Goal: Find contact information: Find contact information

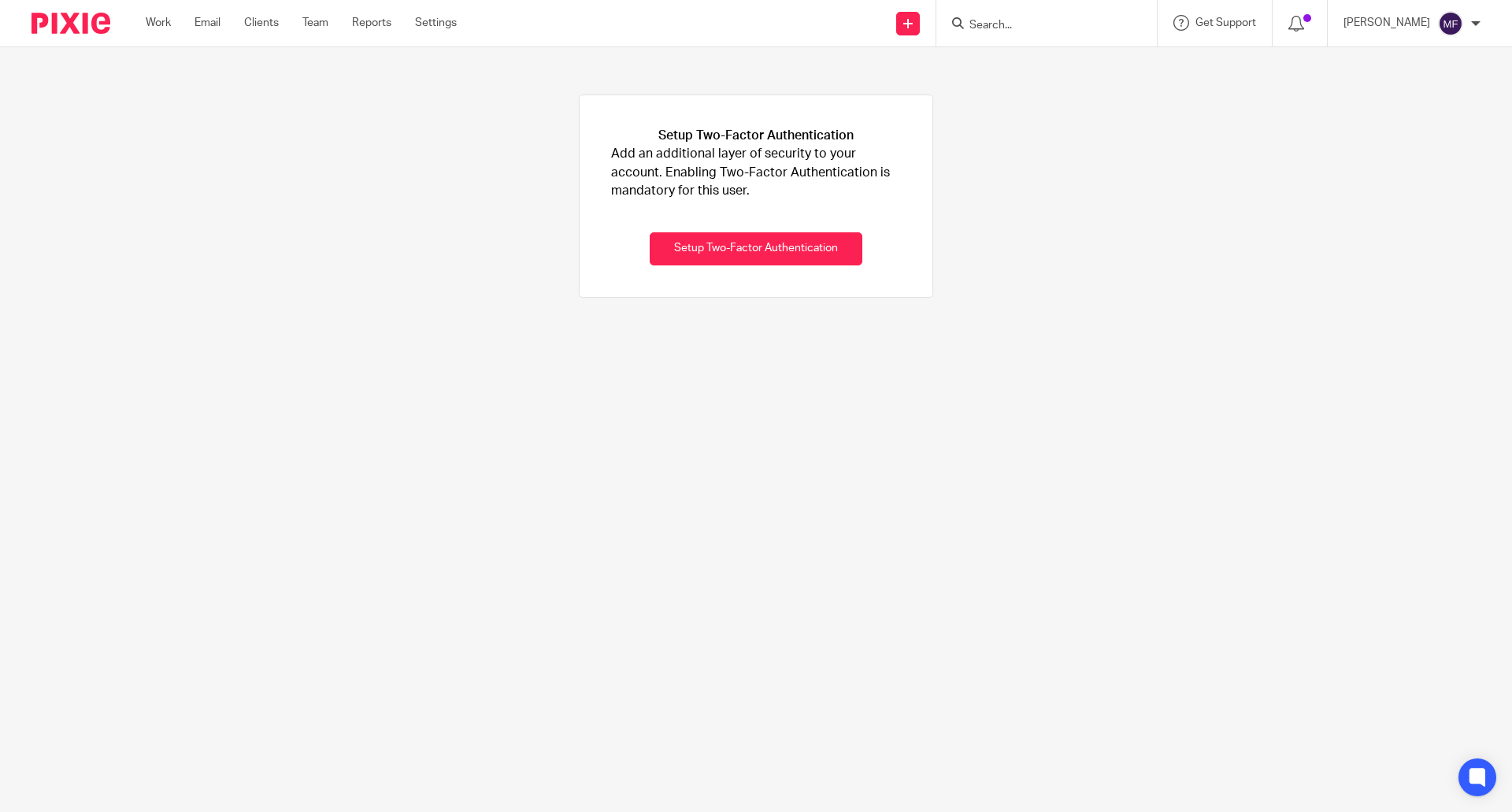
click at [1044, 16] on form at bounding box center [1051, 23] width 168 height 20
click at [1015, 27] on input "Search" at bounding box center [1038, 26] width 142 height 14
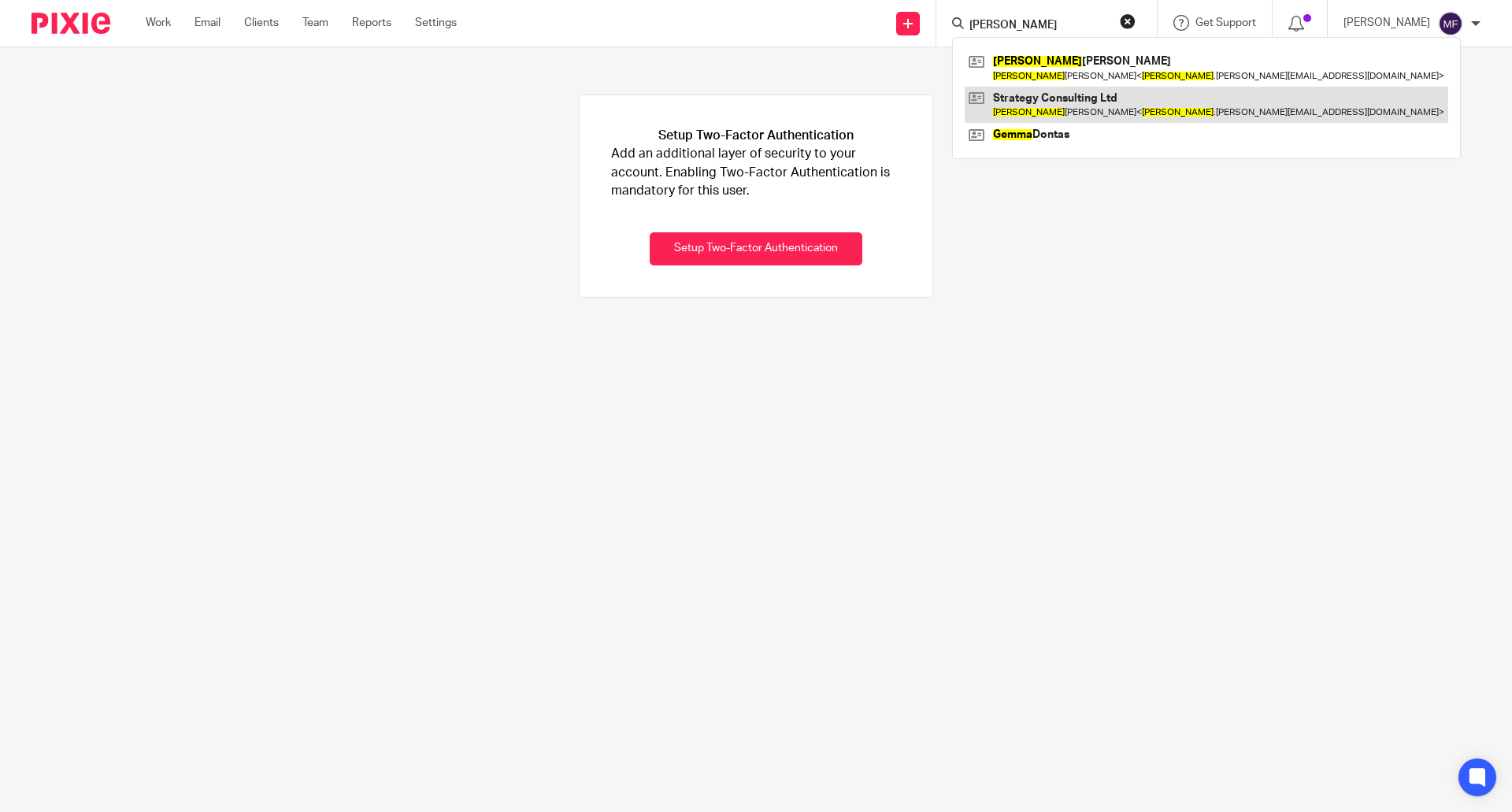
type input "emma"
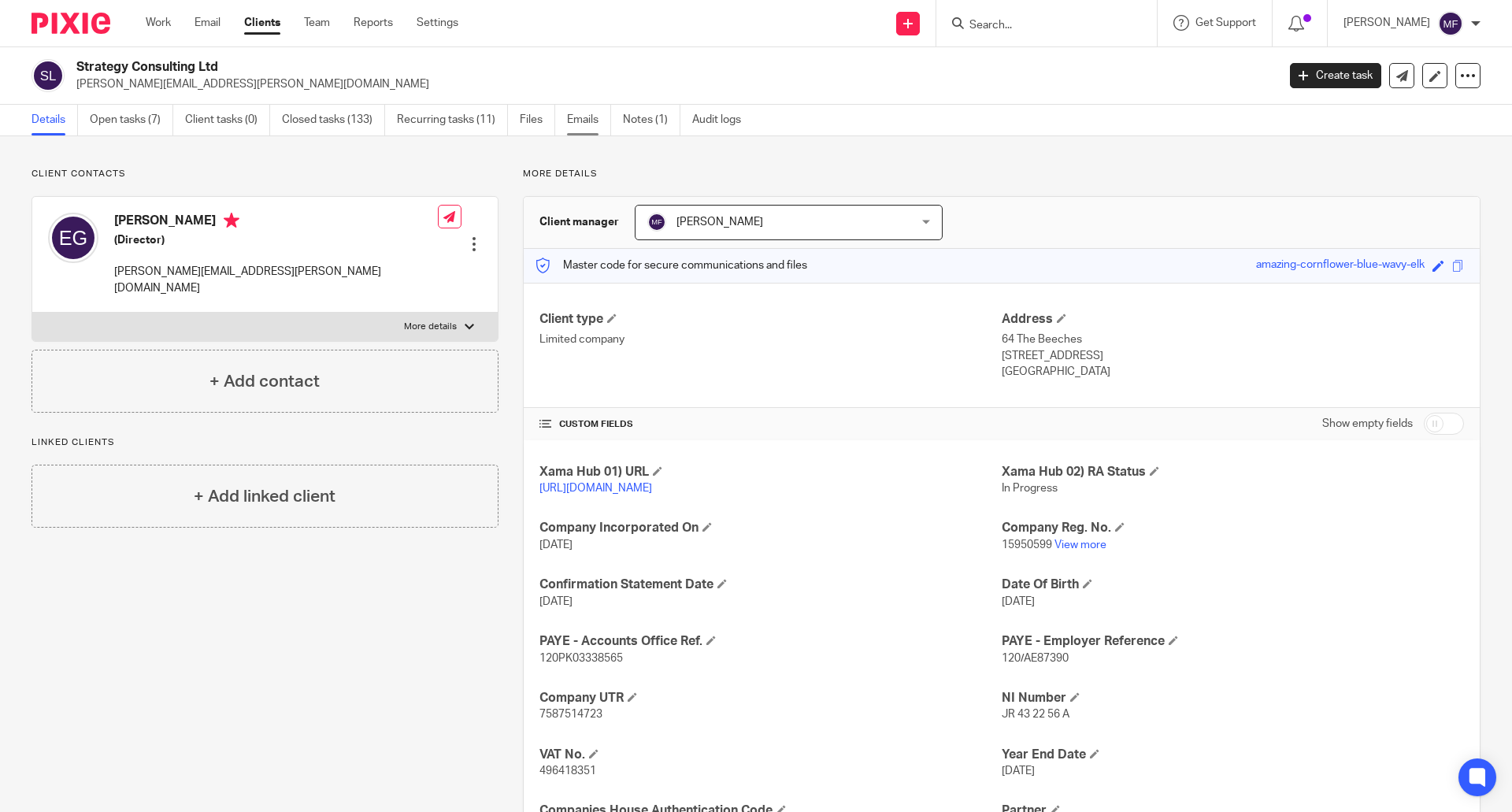
click at [582, 122] on link "Emails" at bounding box center [589, 120] width 44 height 31
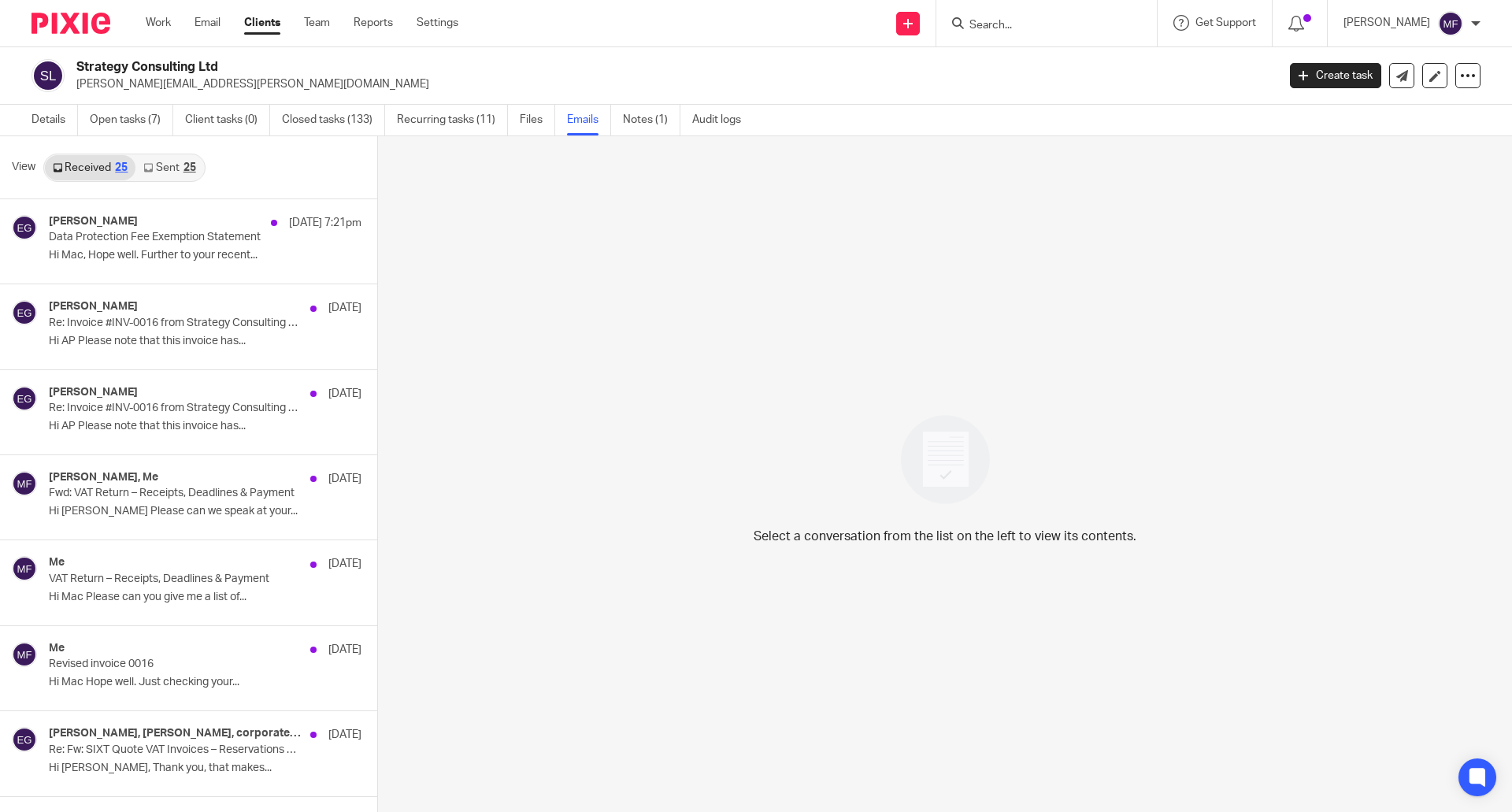
click at [150, 167] on icon at bounding box center [148, 167] width 9 height 9
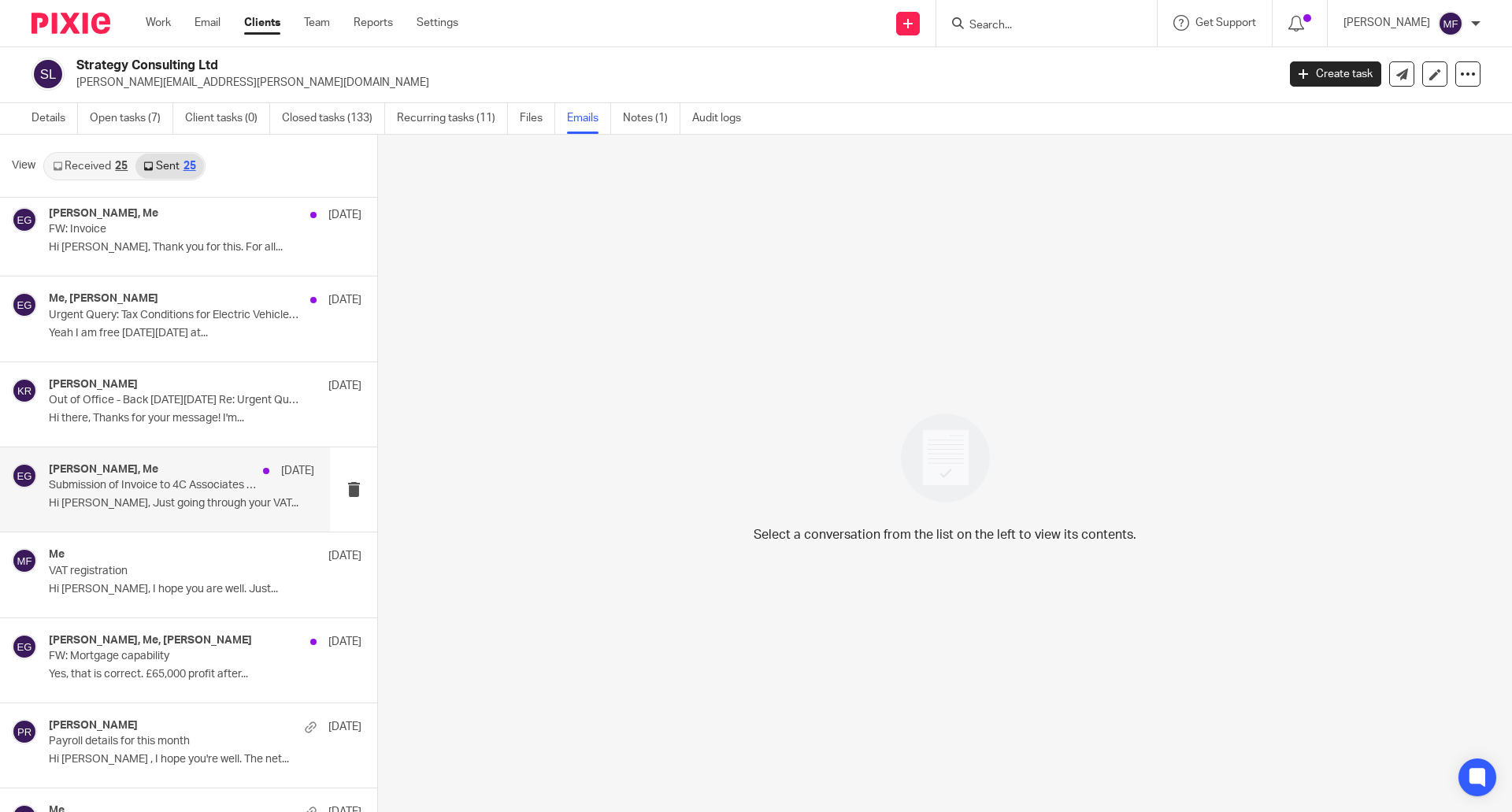
scroll to position [1023, 0]
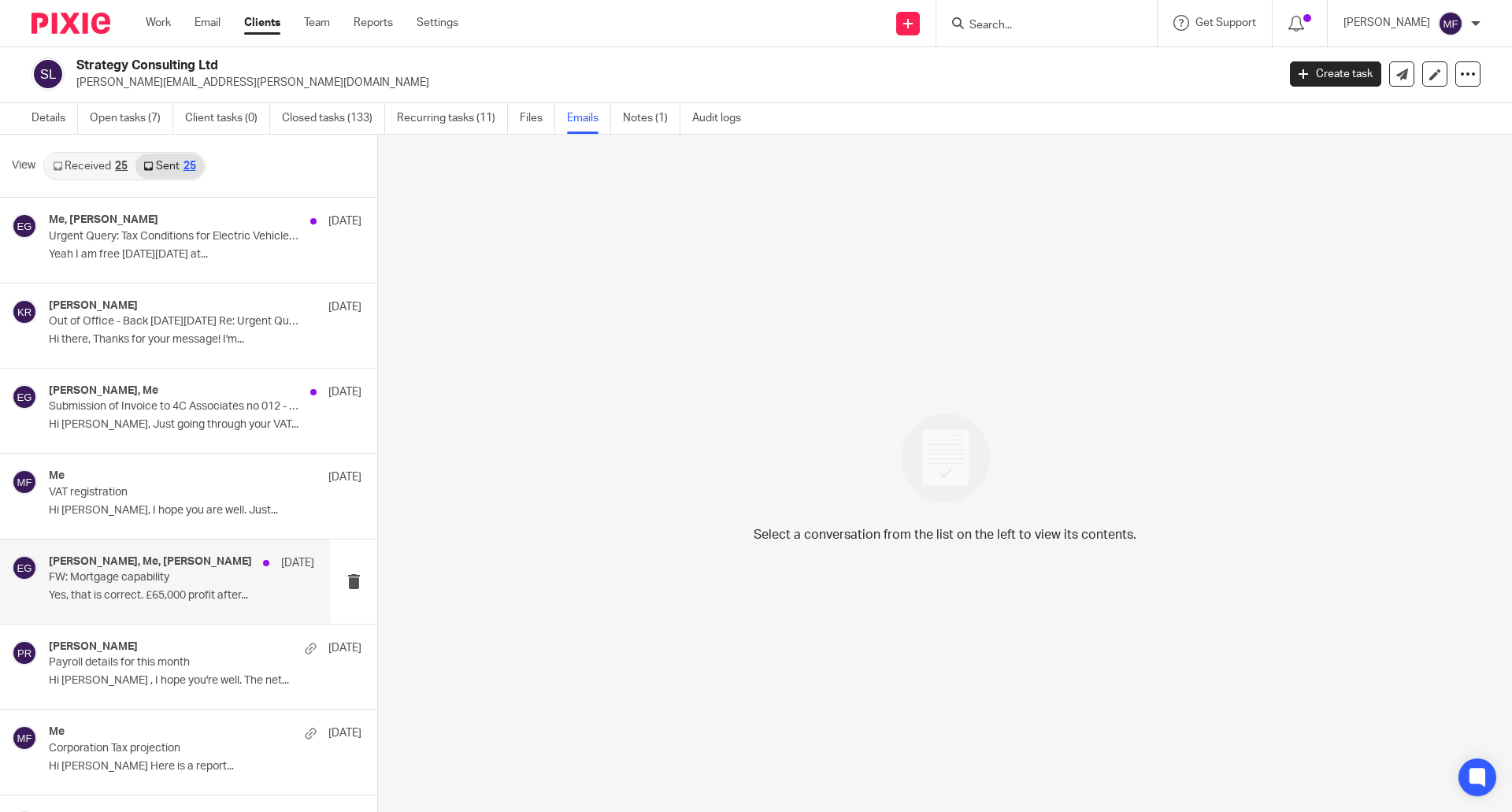
click at [108, 571] on p "FW: Mortgage capability" at bounding box center [154, 577] width 212 height 14
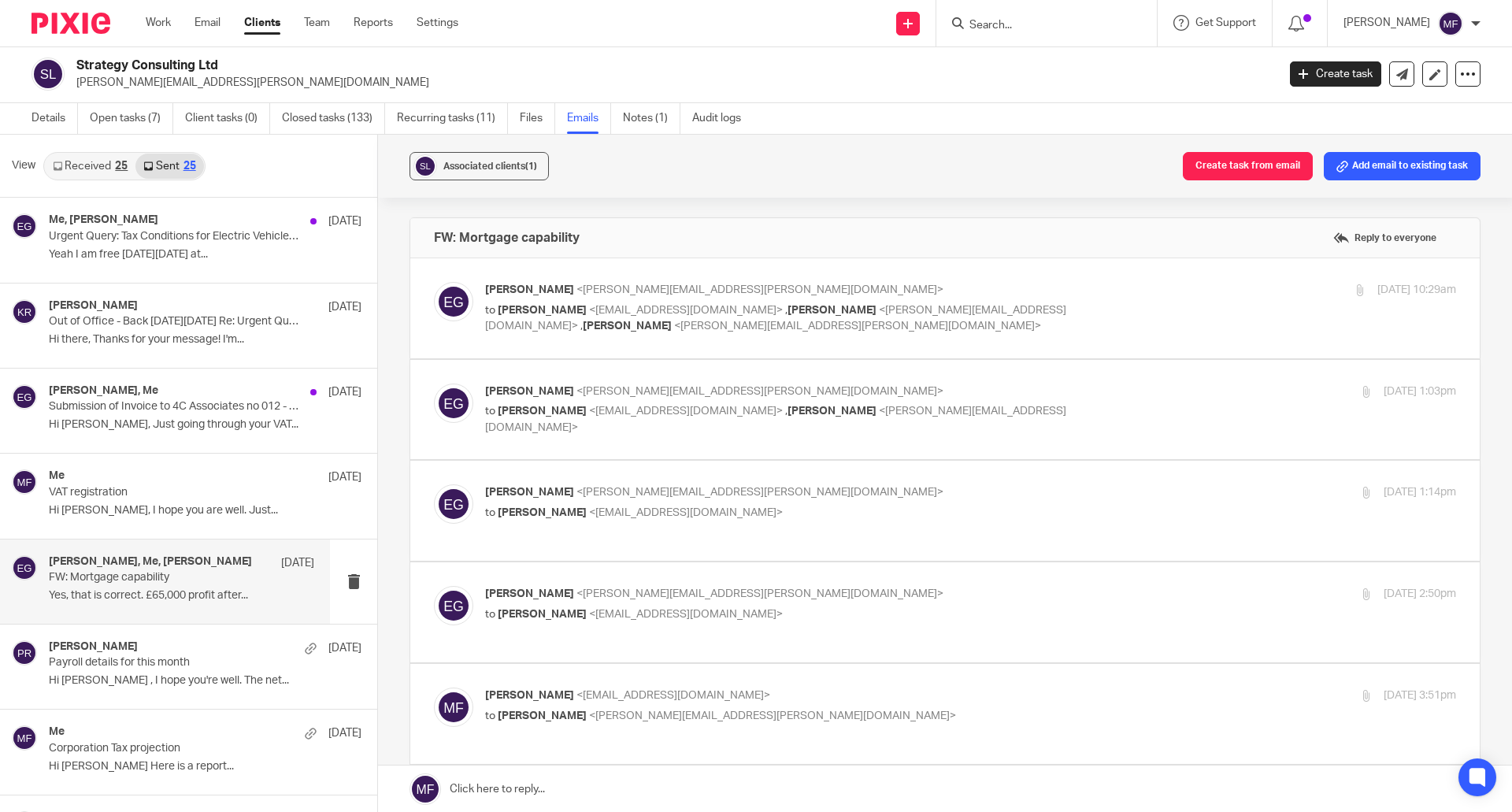
scroll to position [0, 0]
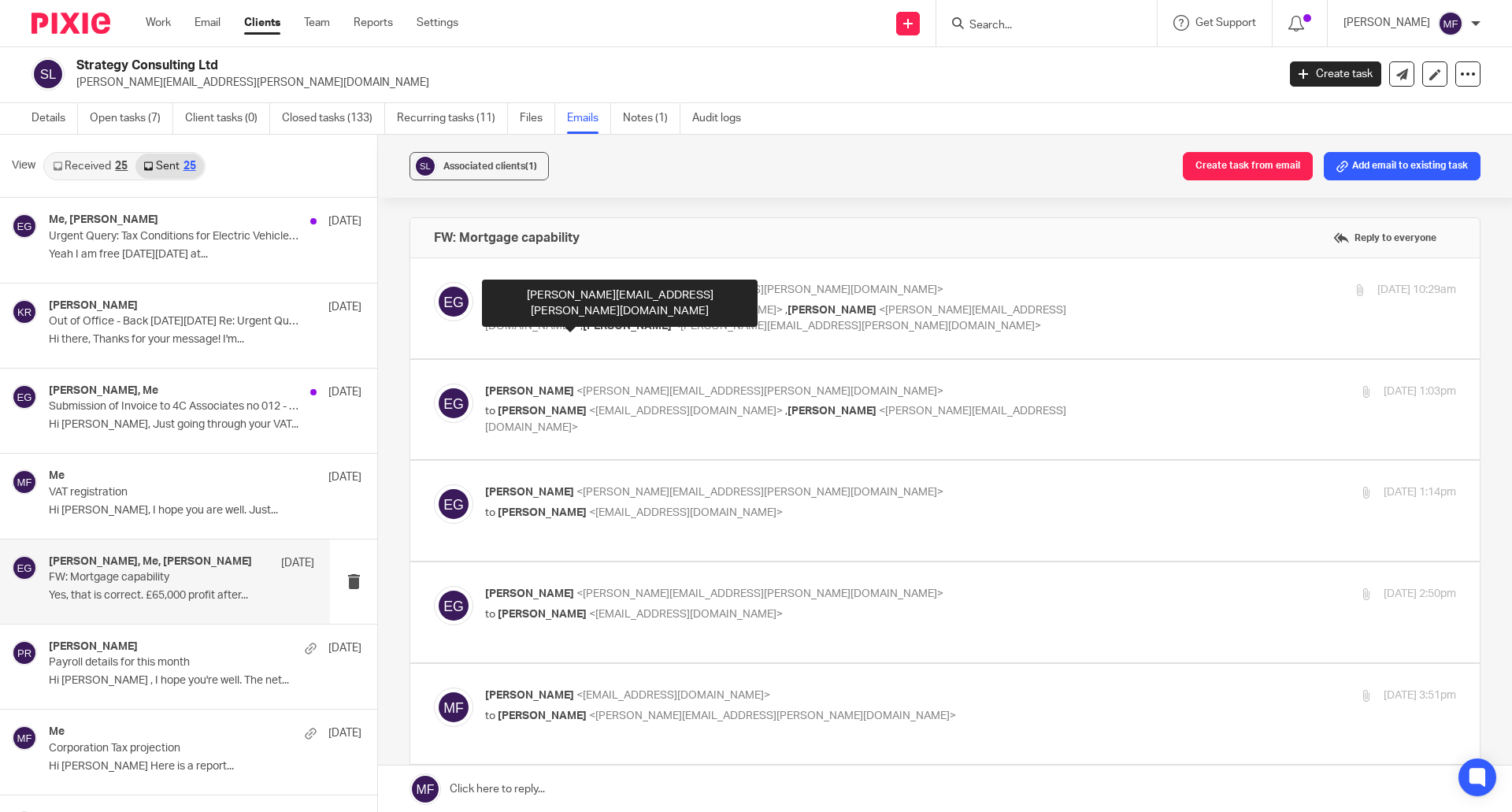
click at [674, 325] on span "<laura.atkins@benchmarkfp.co.uk>" at bounding box center [857, 326] width 367 height 11
checkbox input "true"
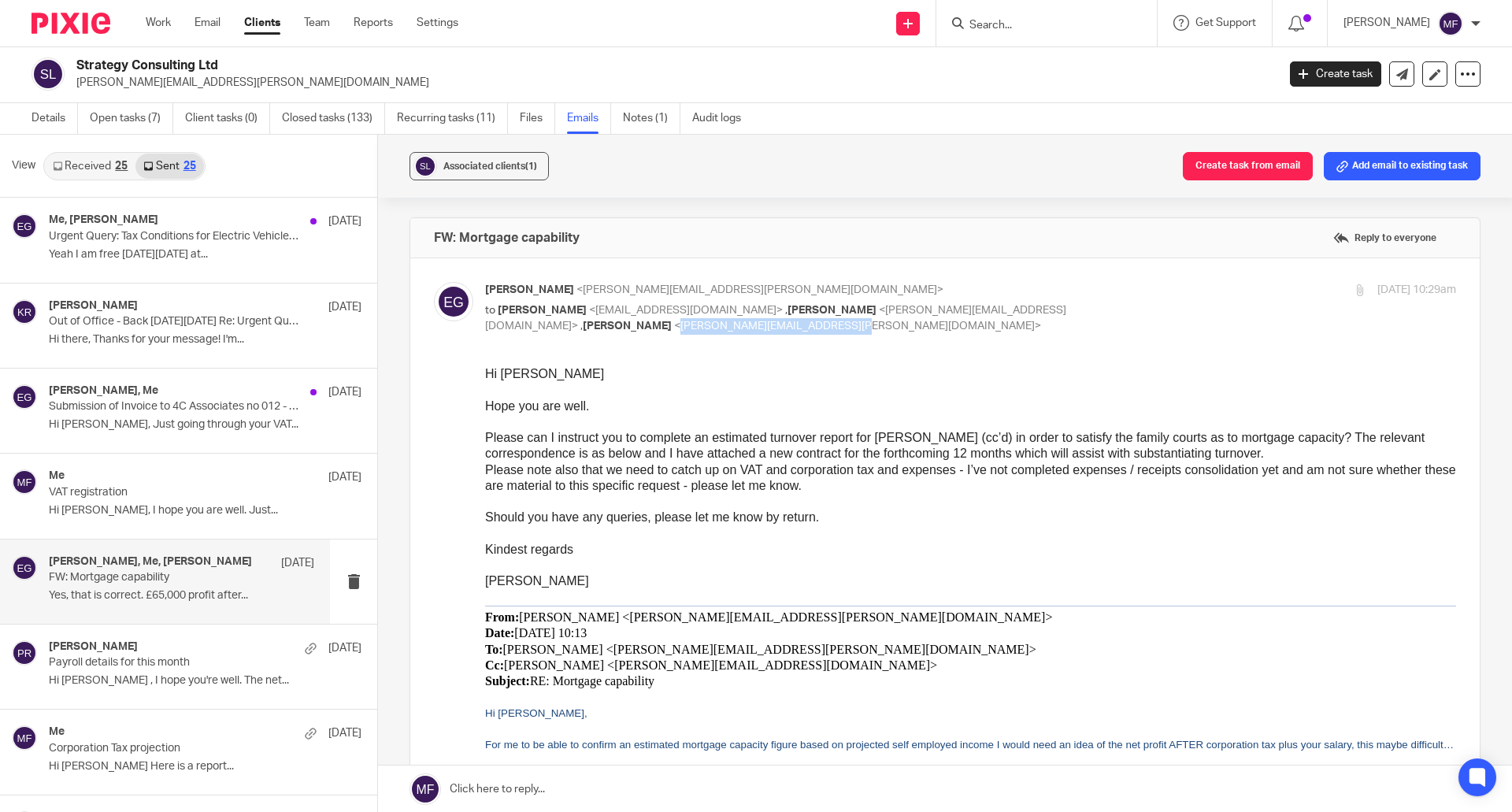
drag, startPoint x: 488, startPoint y: 326, endPoint x: 651, endPoint y: 330, distance: 163.0
click at [674, 330] on span "<laura.atkins@benchmarkfp.co.uk>" at bounding box center [857, 326] width 367 height 11
copy span "laura.atkins@benchmarkfp.co.uk"
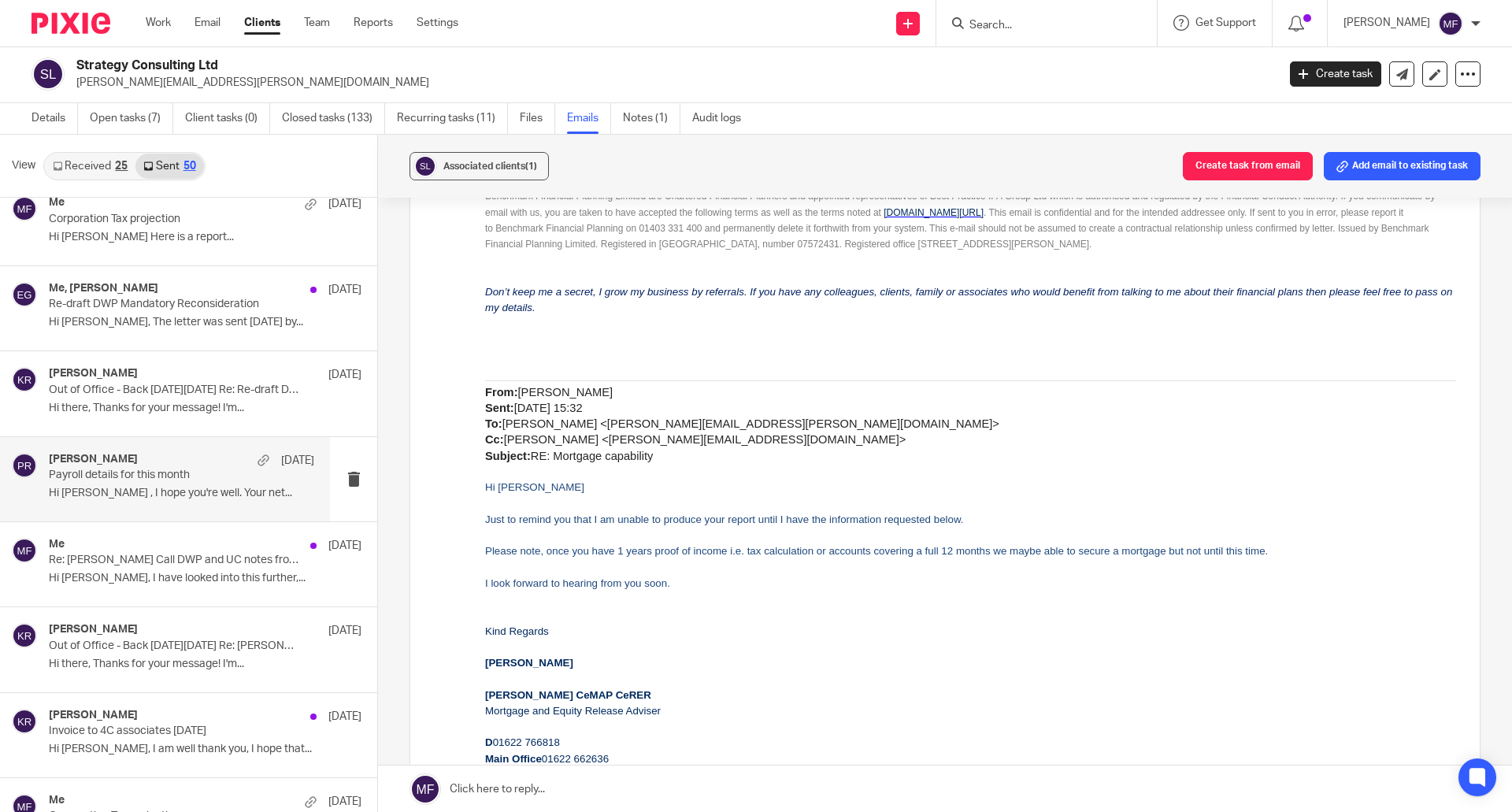
scroll to position [1574, 0]
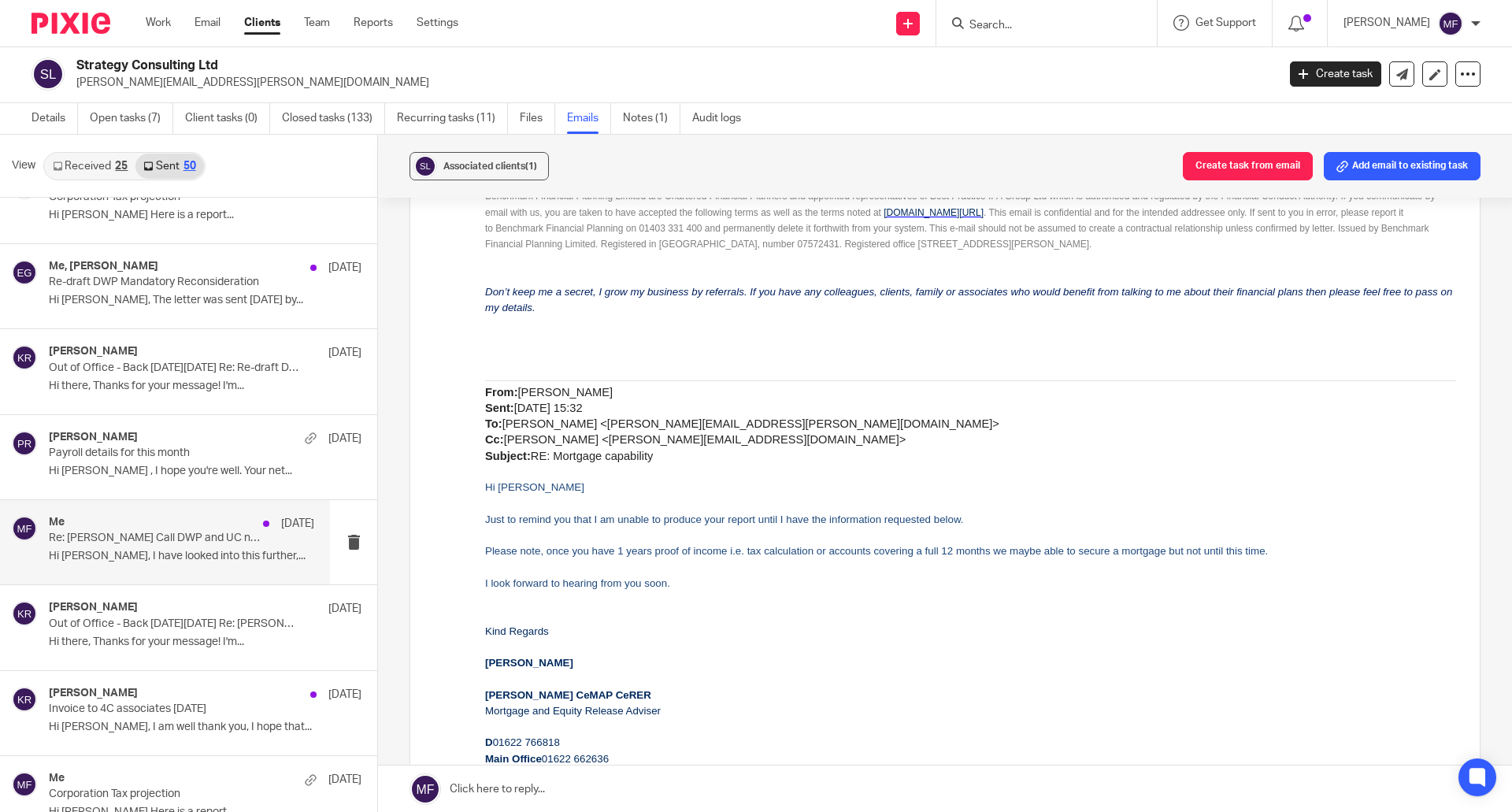
click at [116, 537] on p "Re: Mary Call DWP and UC notes from call at 09:00 11/06/2025" at bounding box center [154, 537] width 212 height 14
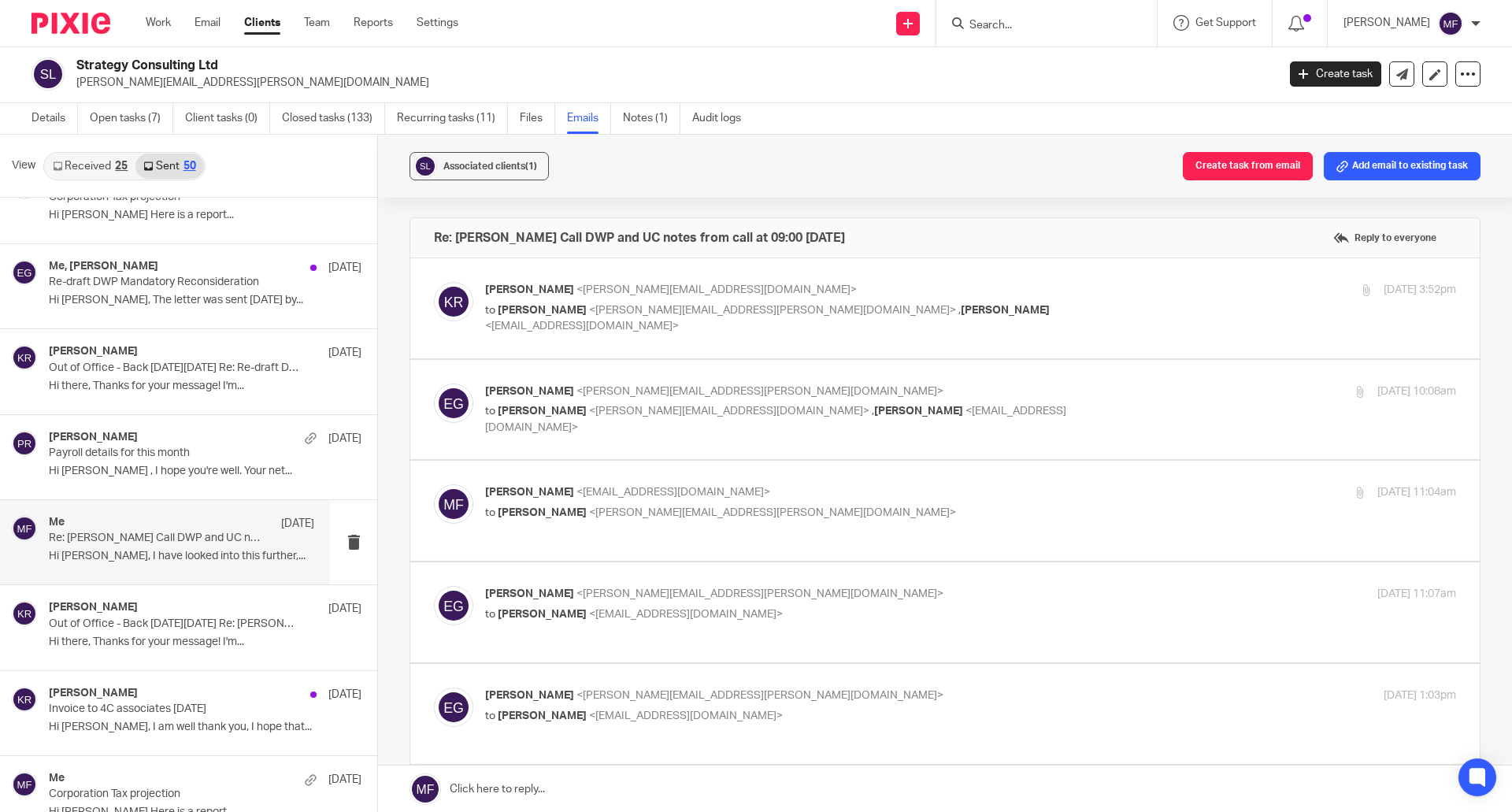
scroll to position [0, 0]
click at [123, 636] on p "Hi there, Thanks for your message! I'm..." at bounding box center [182, 641] width 266 height 14
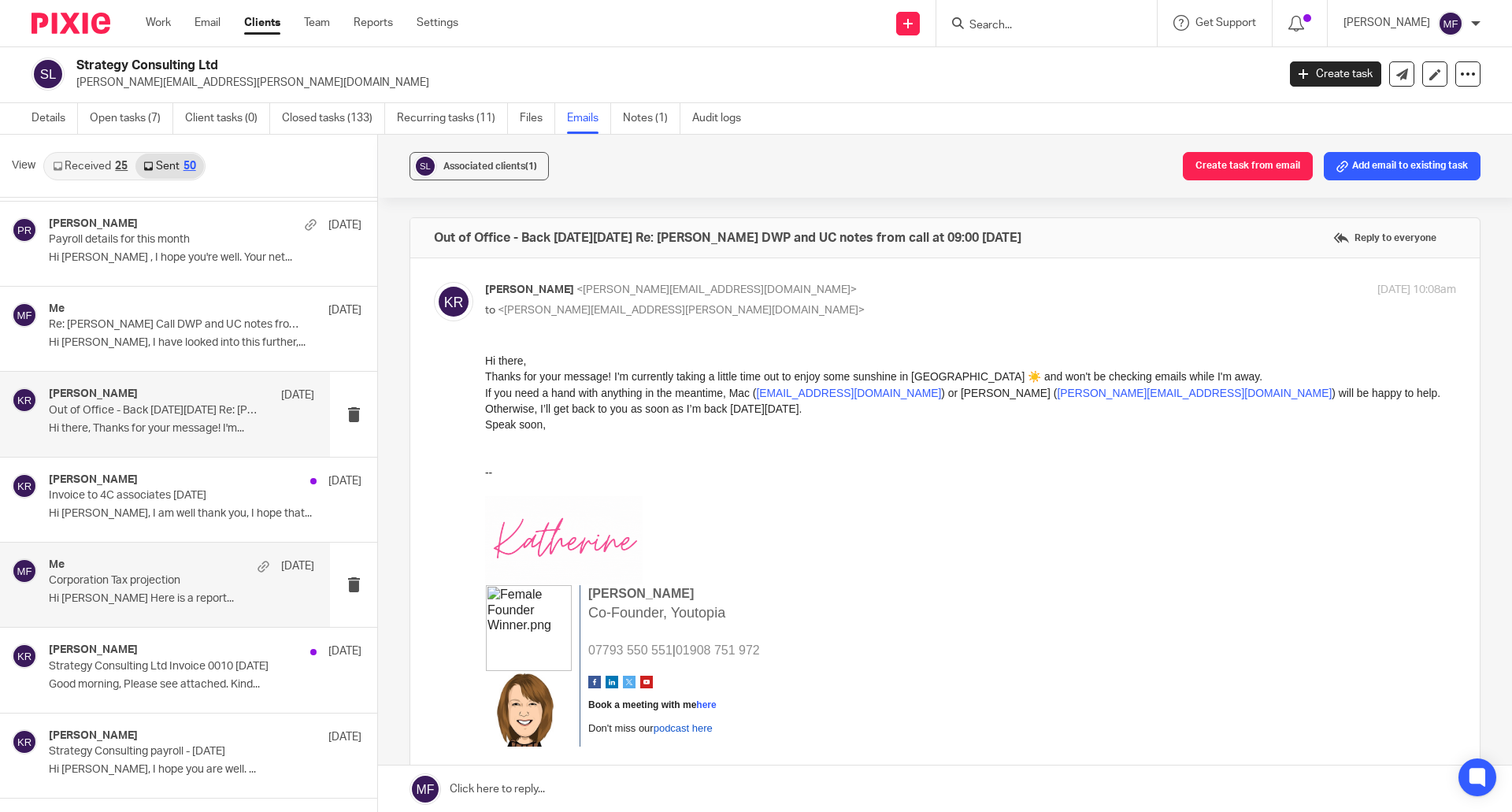
scroll to position [1811, 0]
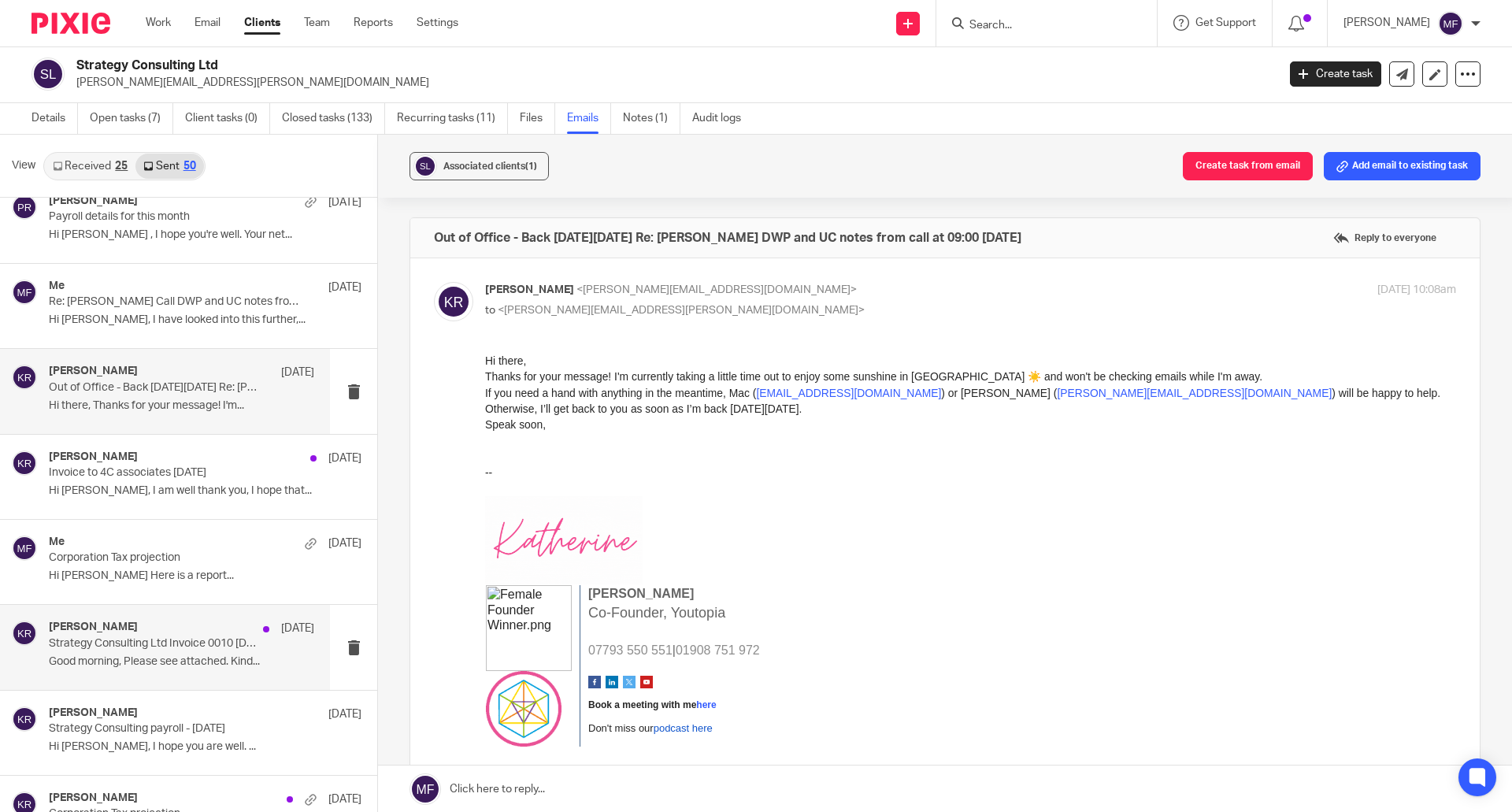
click at [132, 660] on div "Katherine Robertson 27 May Strategy Consulting Ltd Invoice 0010 15th May 2025 G…" at bounding box center [182, 647] width 266 height 52
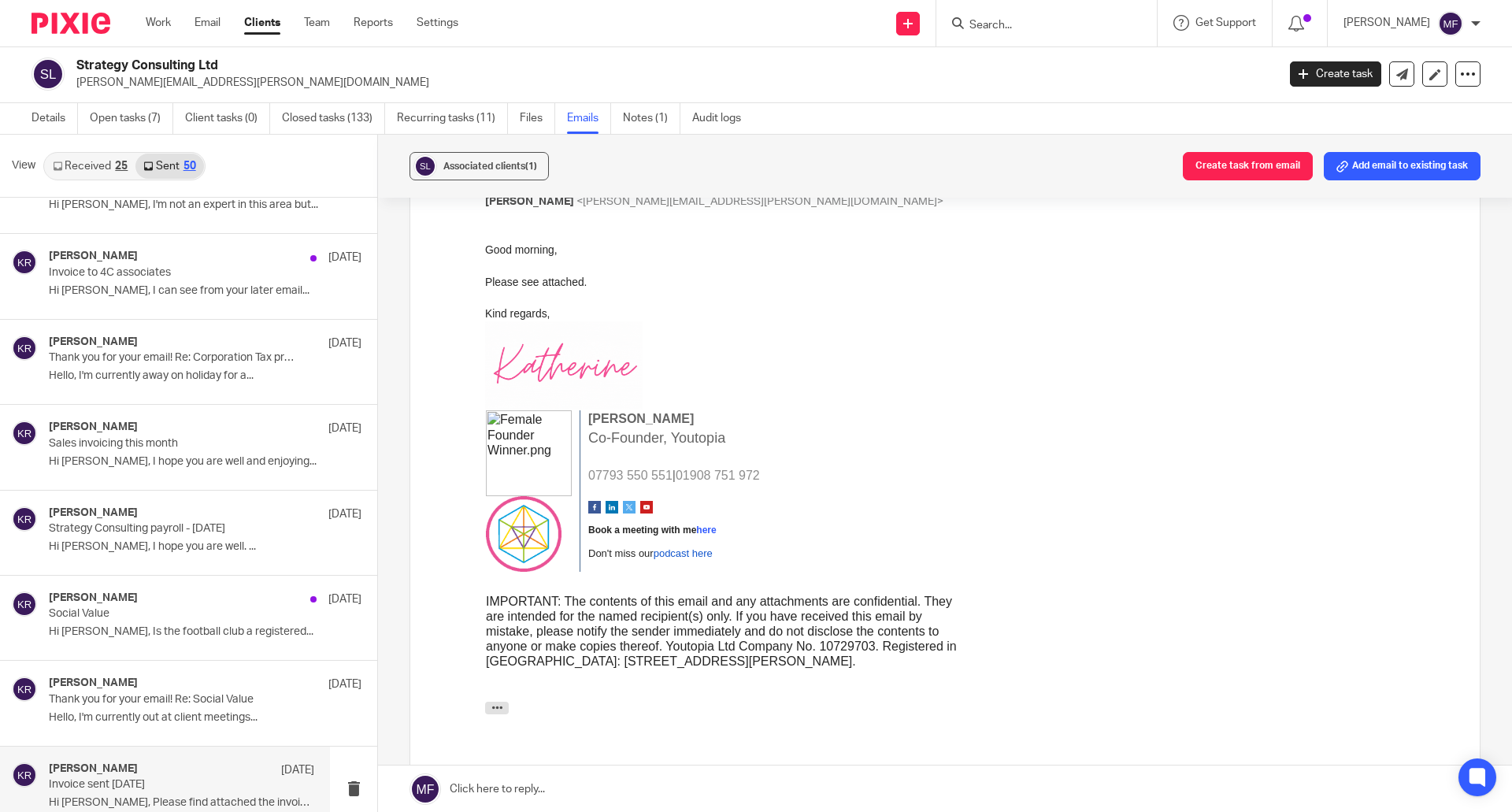
scroll to position [2599, 0]
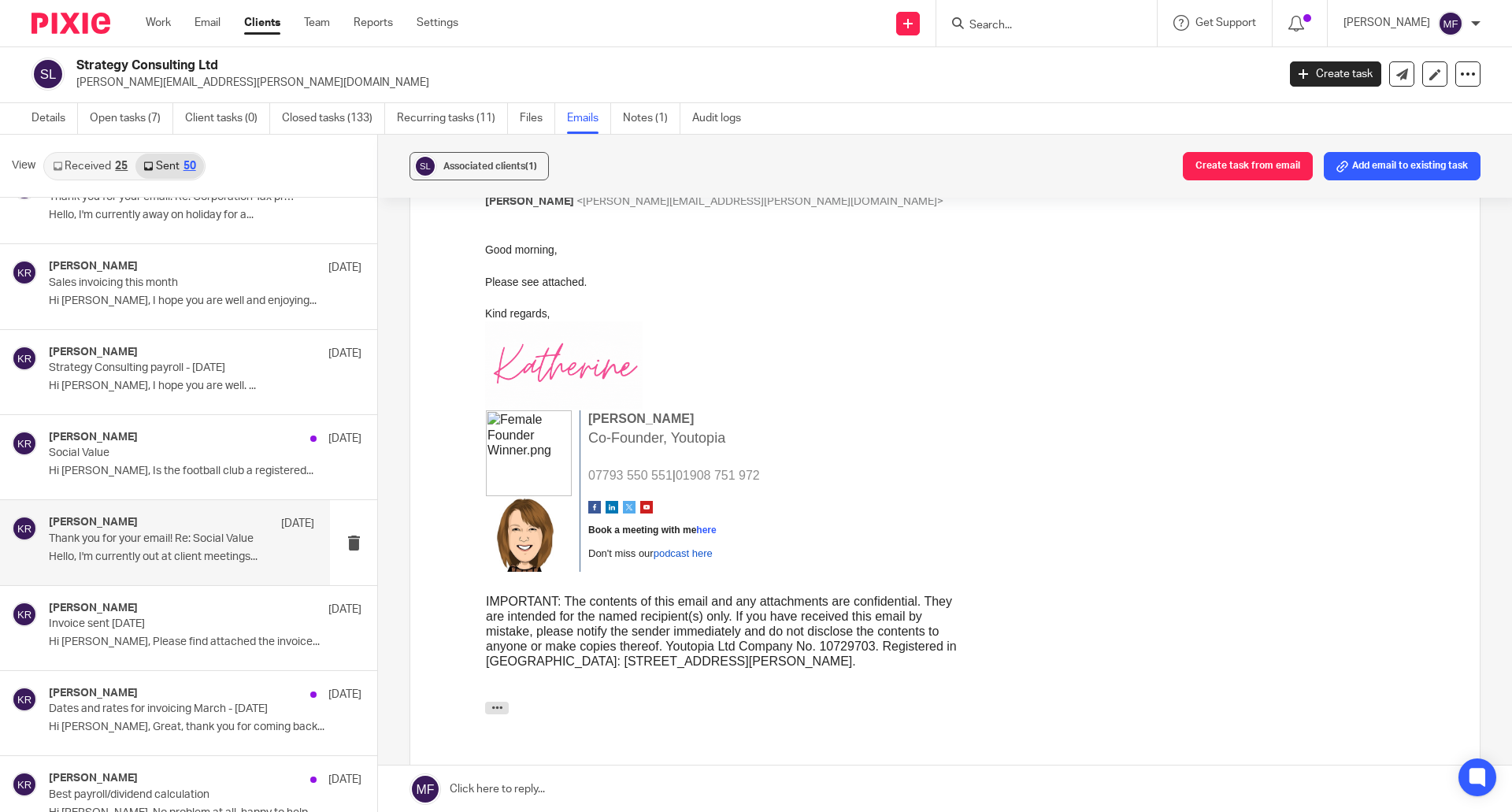
click at [134, 533] on p "Thank you for your email! Re: Social Value" at bounding box center [154, 538] width 212 height 14
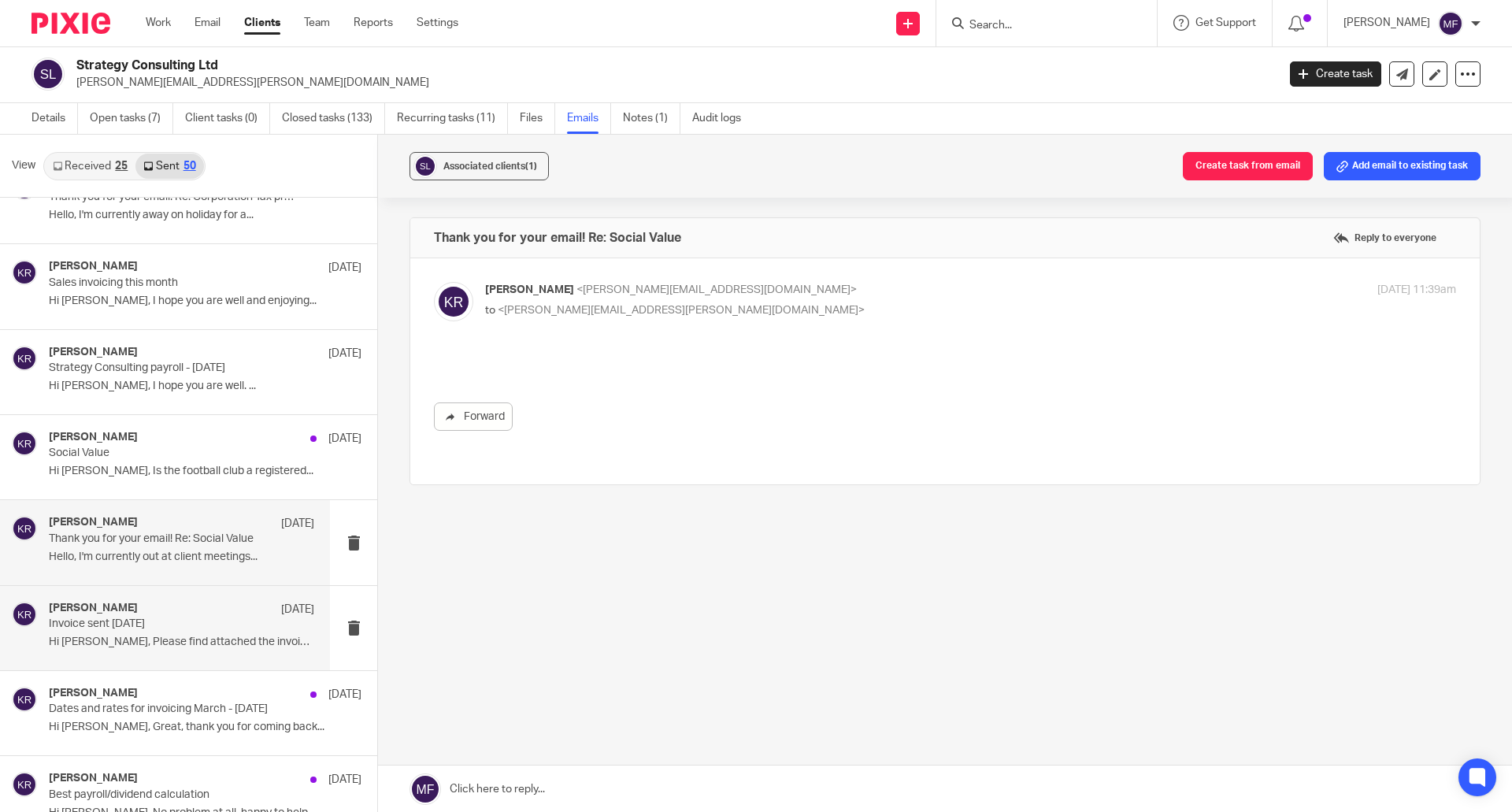
scroll to position [0, 0]
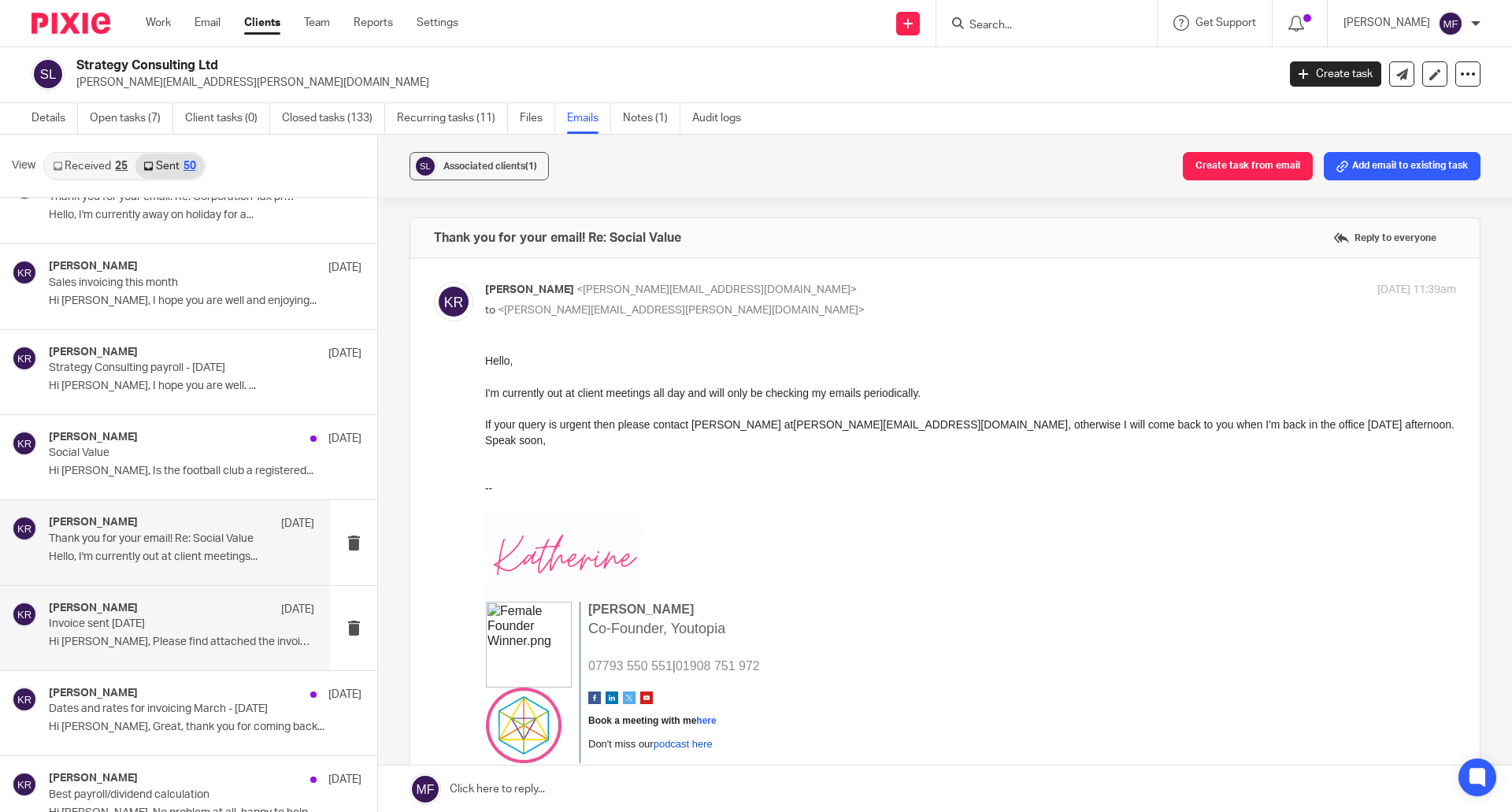
click at [149, 617] on p "Invoice sent today" at bounding box center [154, 623] width 212 height 14
